Goal: Check status

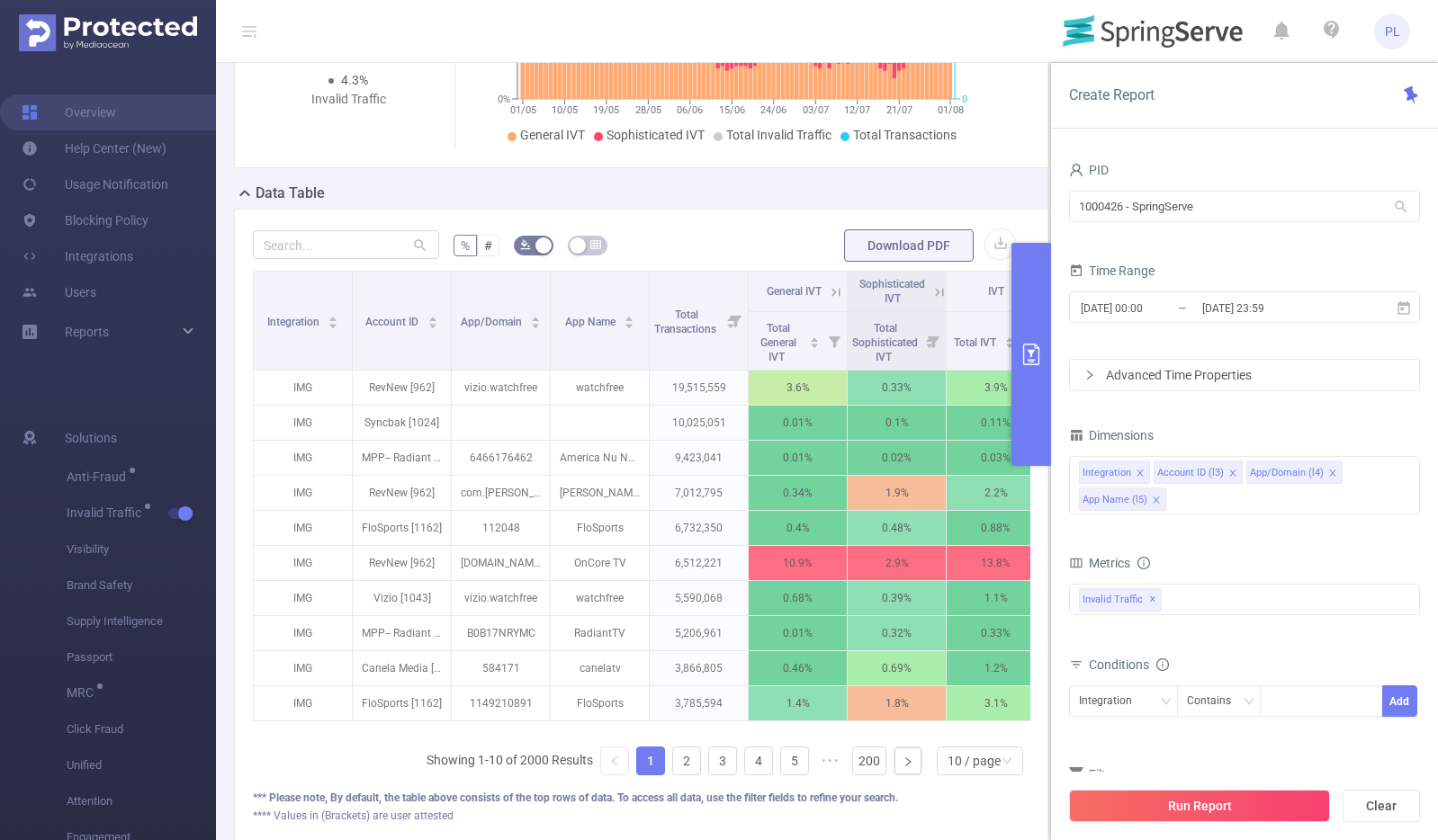
scroll to position [350, 0]
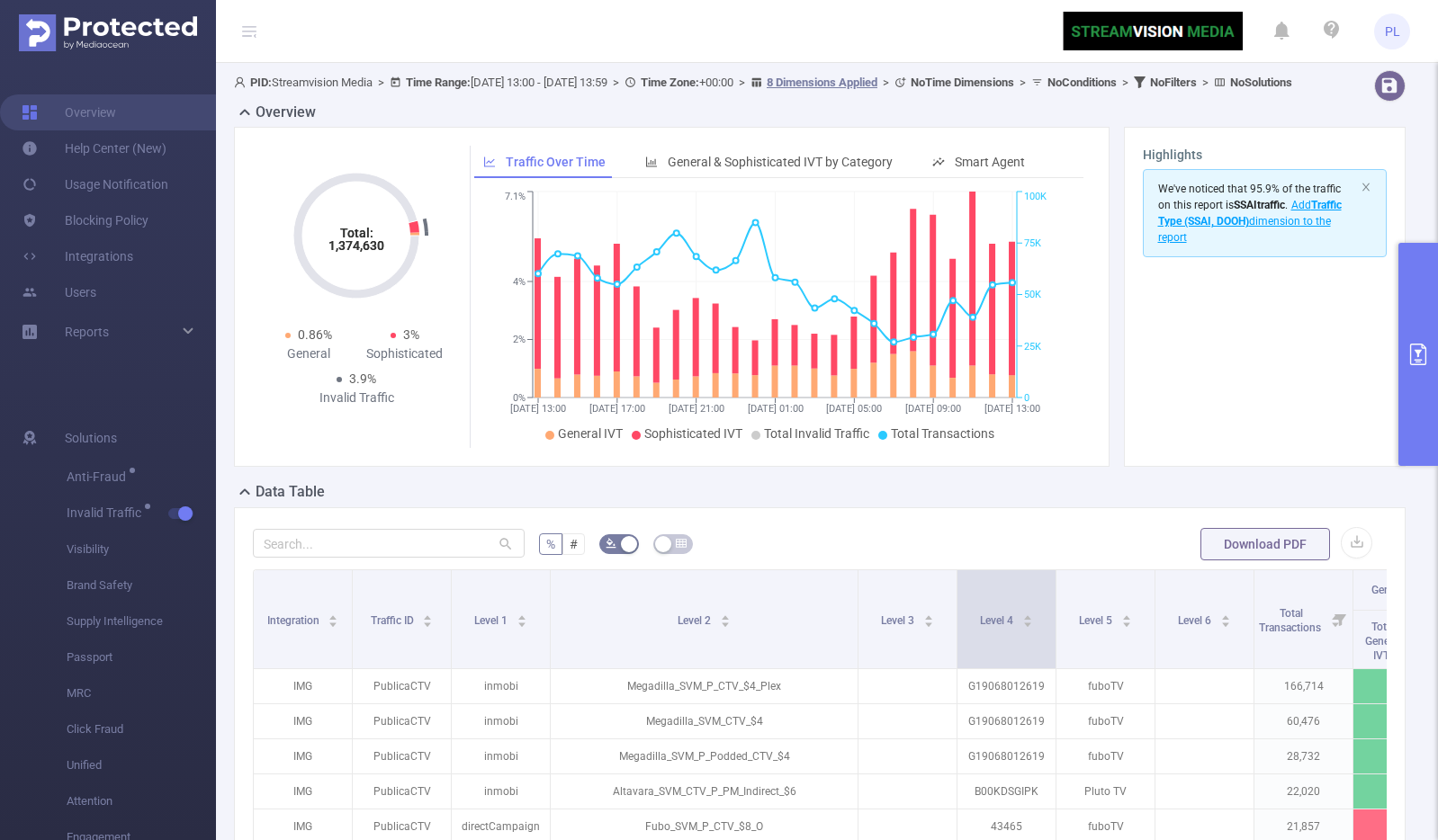
scroll to position [0, 281]
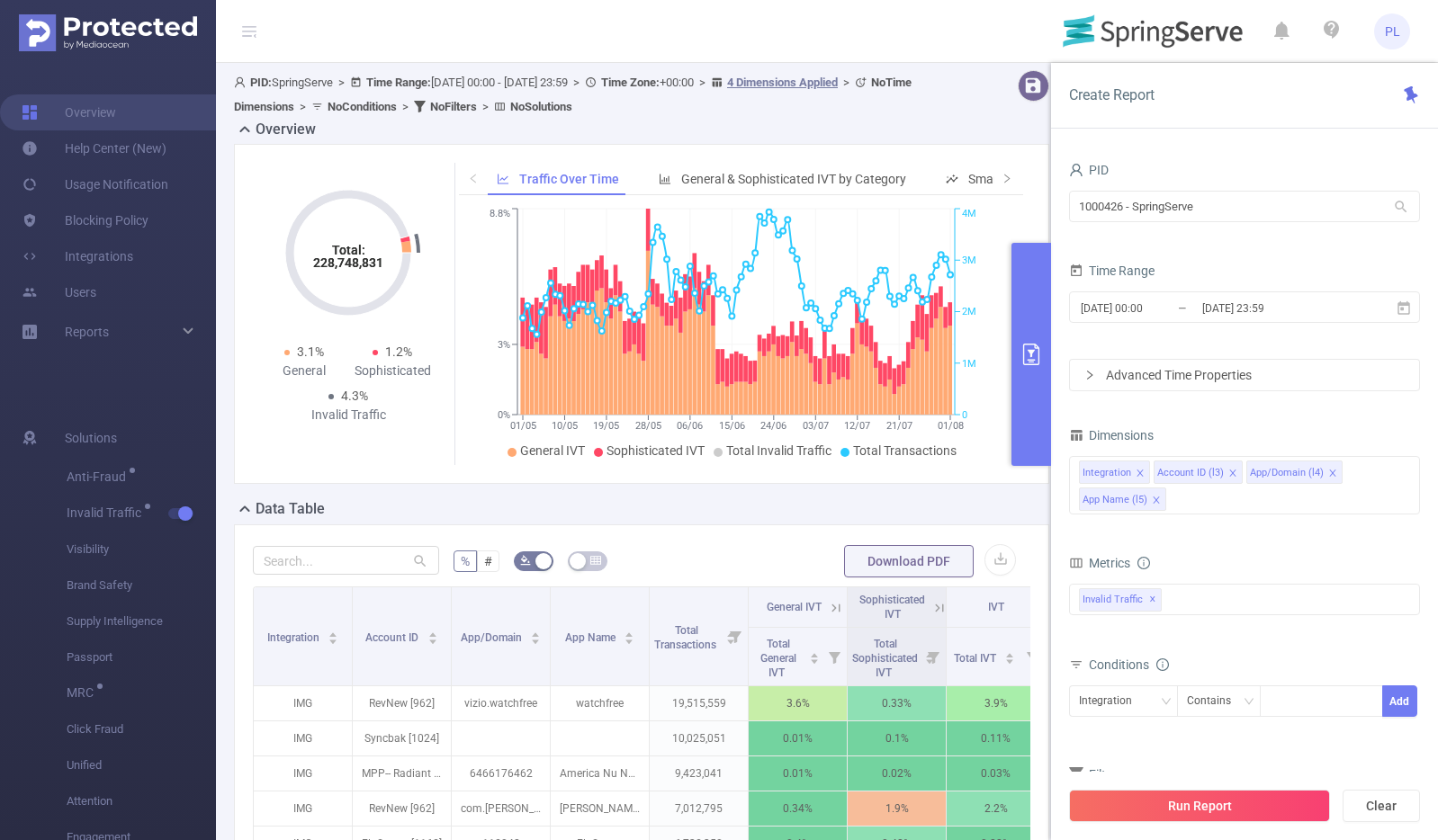
scroll to position [350, 0]
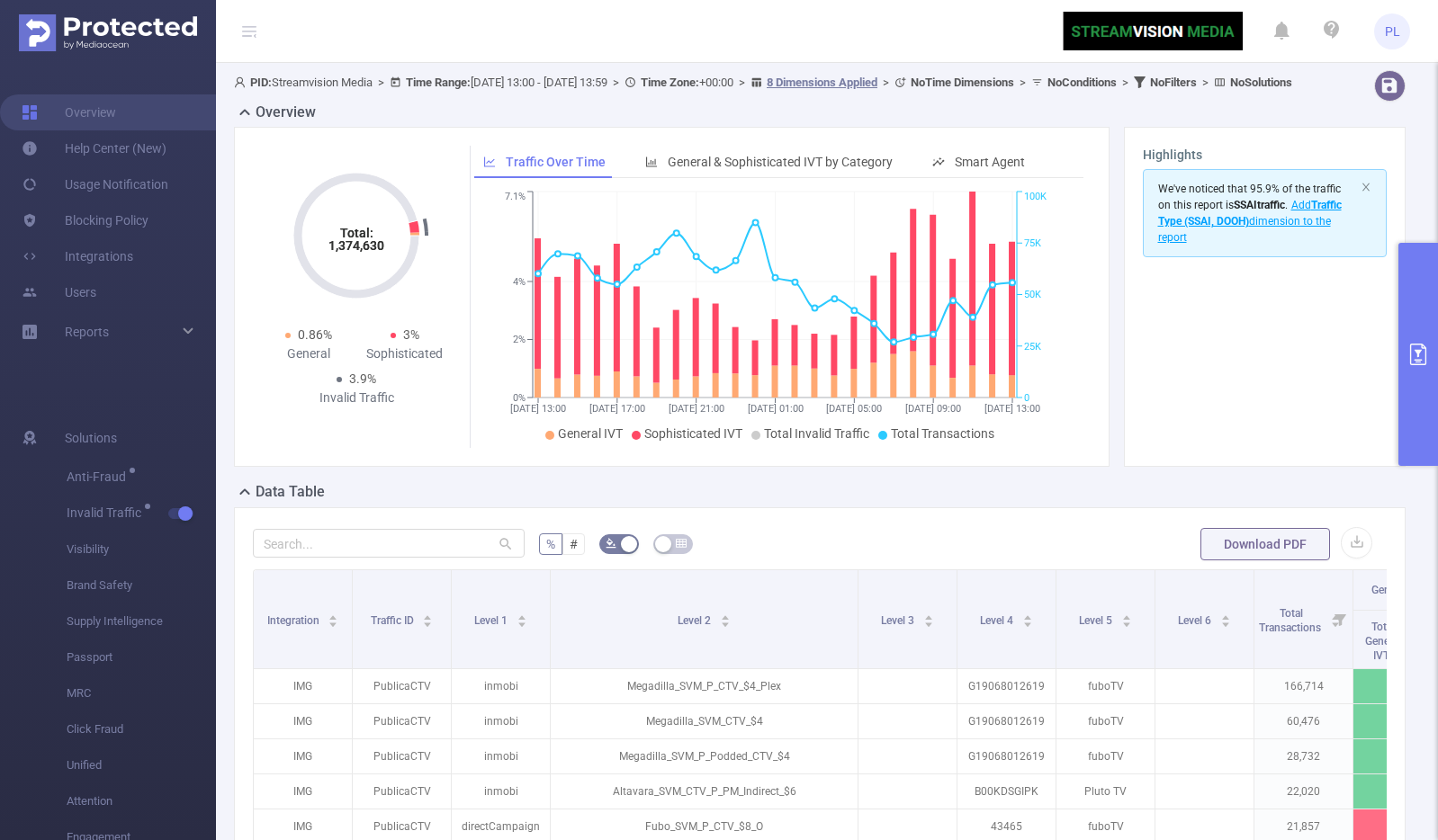
scroll to position [0, 281]
